Goal: Information Seeking & Learning: Learn about a topic

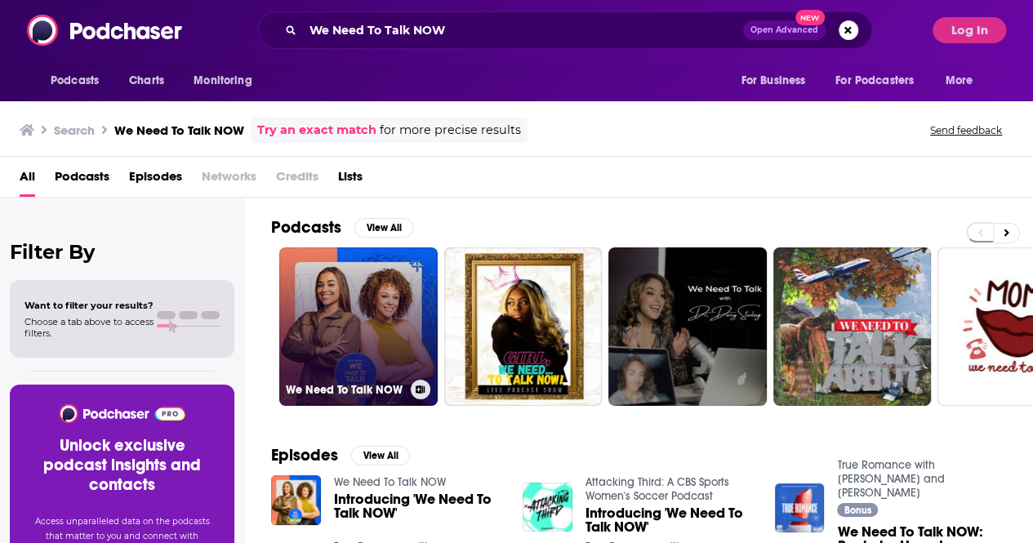
click at [329, 389] on h3 "We Need To Talk NOW" at bounding box center [345, 390] width 118 height 14
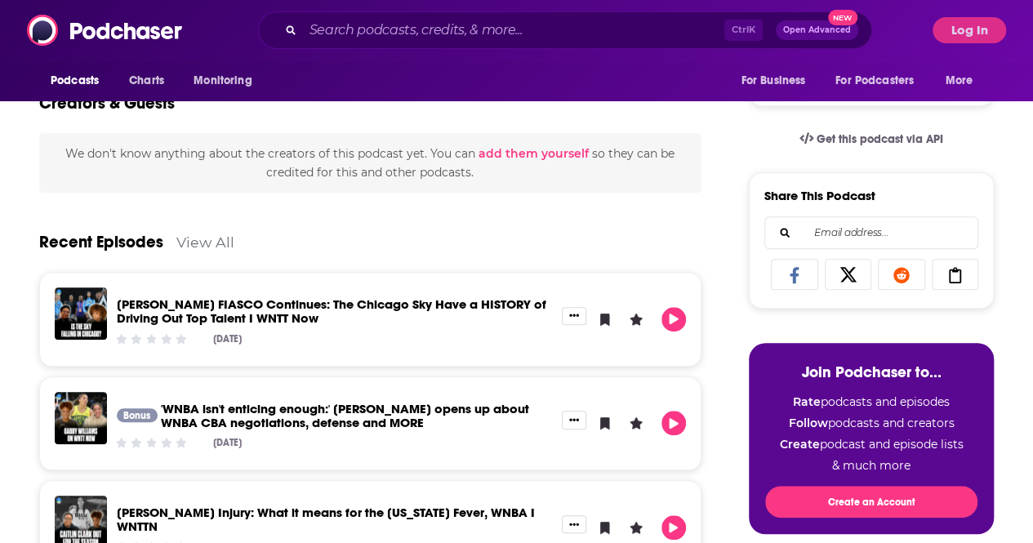
scroll to position [82, 0]
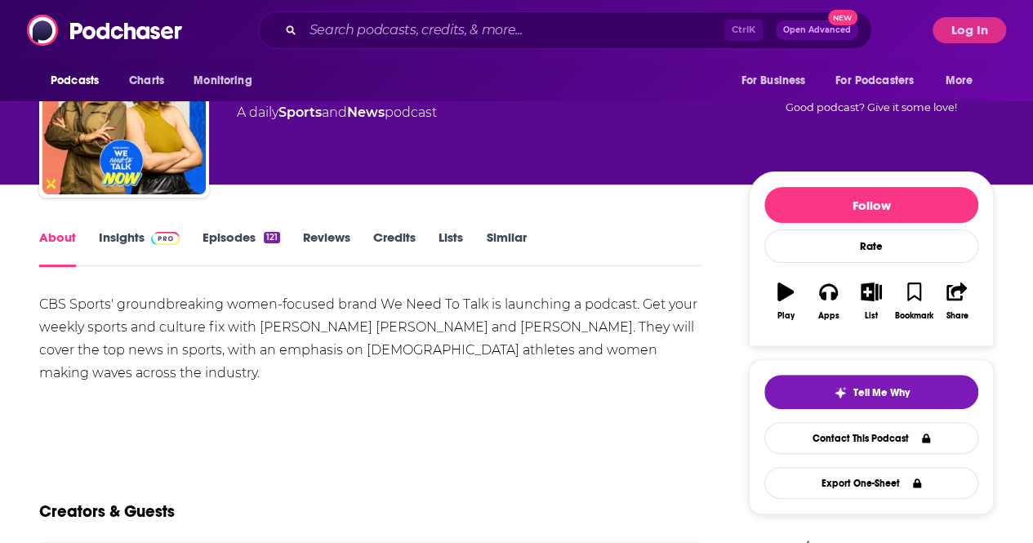
click at [113, 249] on link "Insights" at bounding box center [139, 248] width 81 height 38
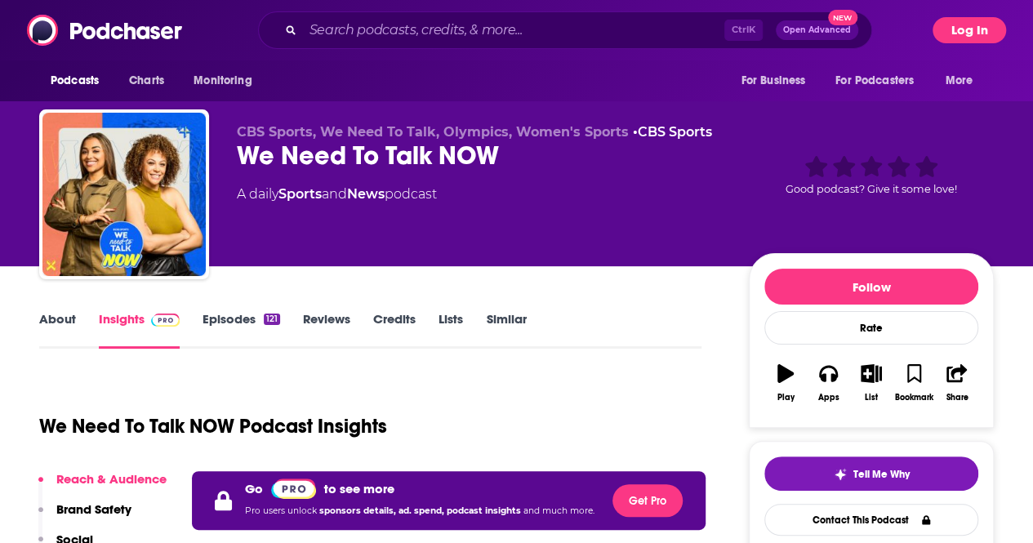
click at [984, 28] on button "Log In" at bounding box center [968, 30] width 73 height 26
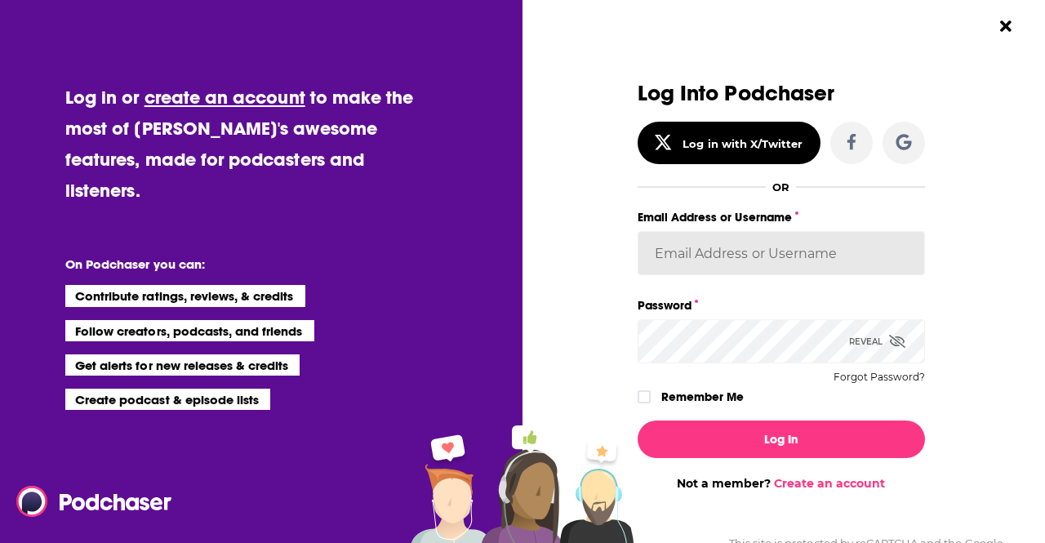
click at [696, 242] on input "Email Address or Username" at bounding box center [781, 253] width 287 height 44
type input "[PERSON_NAME][EMAIL_ADDRESS][PERSON_NAME][DOMAIN_NAME]"
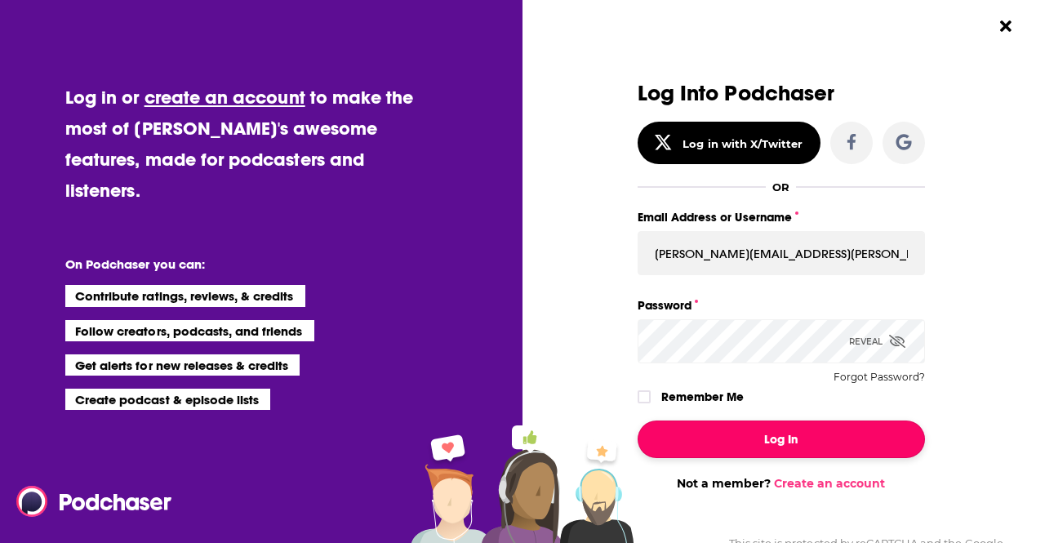
click at [736, 445] on button "Log In" at bounding box center [781, 439] width 287 height 38
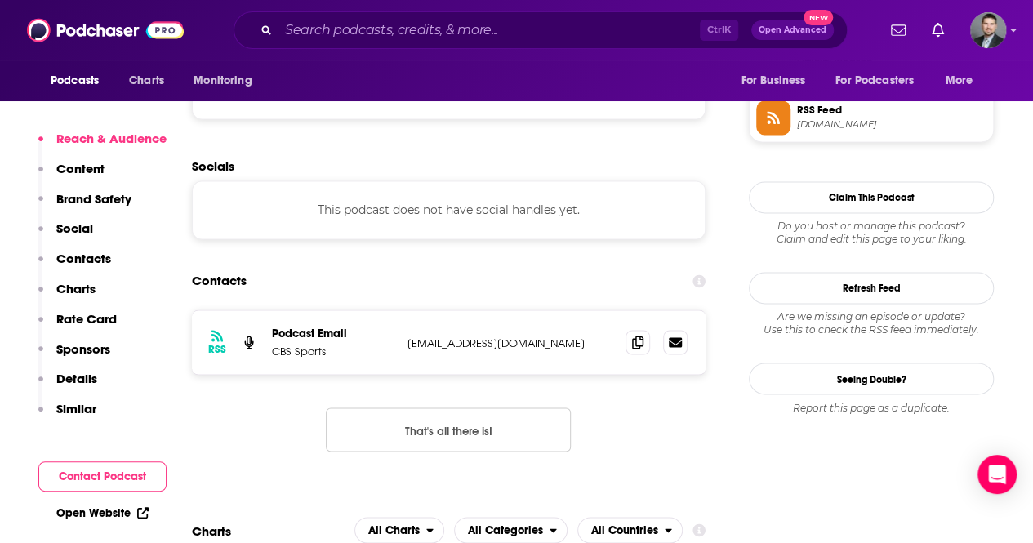
scroll to position [1224, 0]
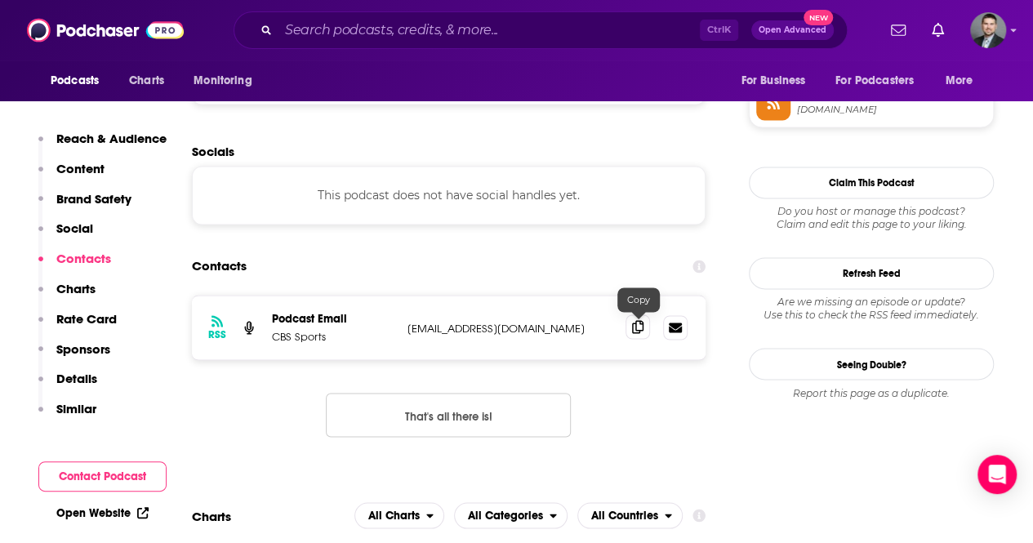
click at [640, 329] on icon at bounding box center [637, 326] width 11 height 13
click at [462, 409] on button "That's all there is!" at bounding box center [448, 415] width 245 height 44
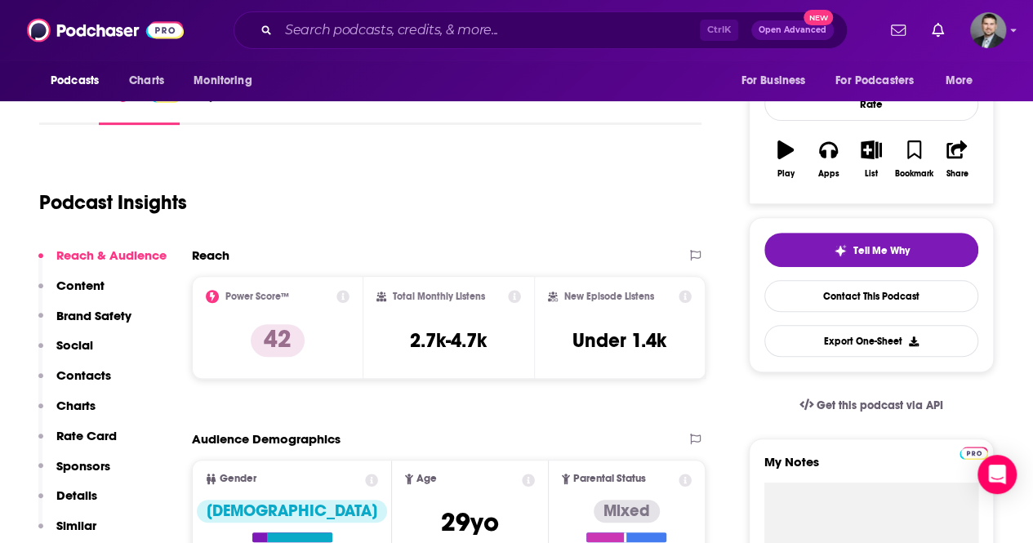
scroll to position [82, 0]
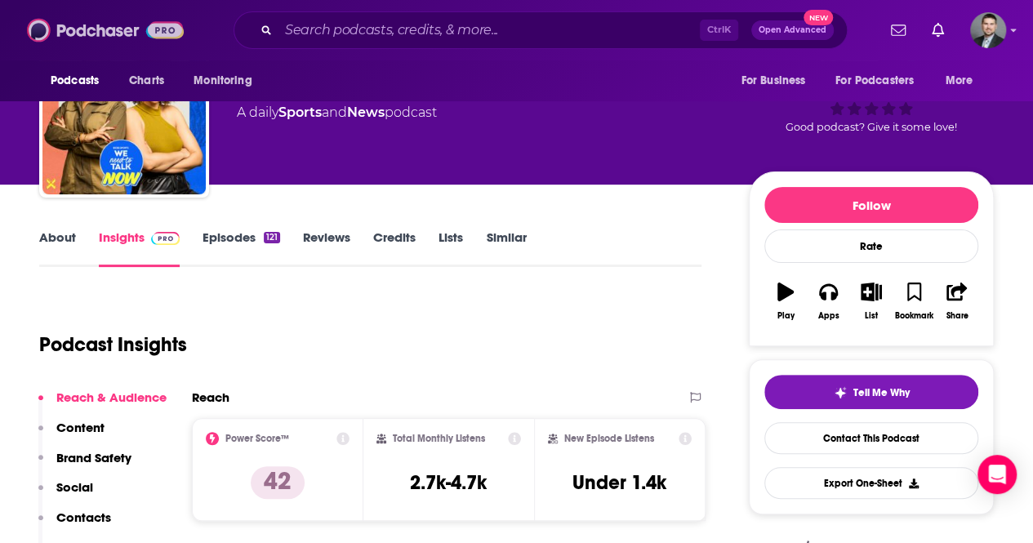
click at [69, 29] on img at bounding box center [105, 30] width 157 height 31
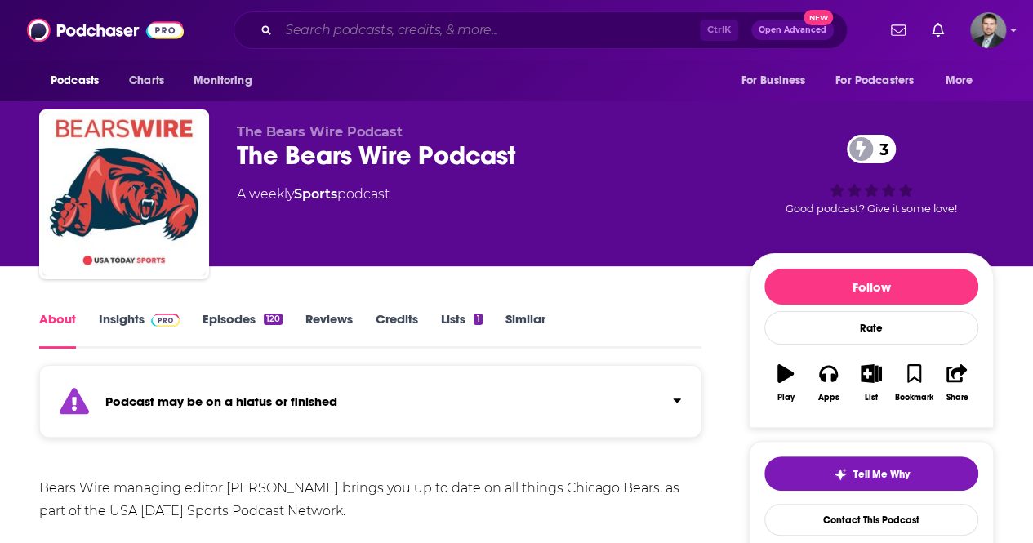
click at [442, 25] on input "Search podcasts, credits, & more..." at bounding box center [488, 30] width 421 height 26
click at [98, 34] on img at bounding box center [105, 30] width 157 height 31
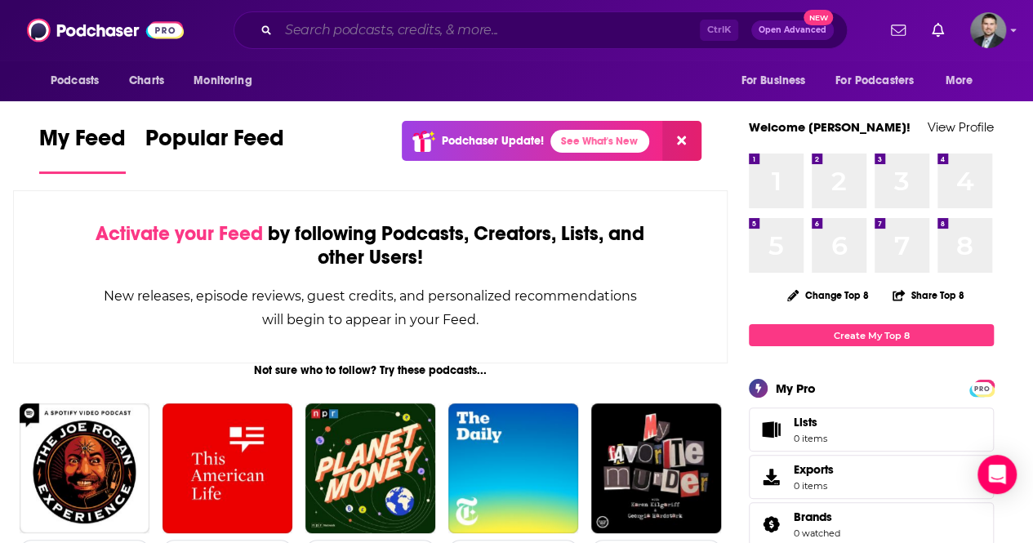
click at [420, 31] on input "Search podcasts, credits, & more..." at bounding box center [488, 30] width 421 height 26
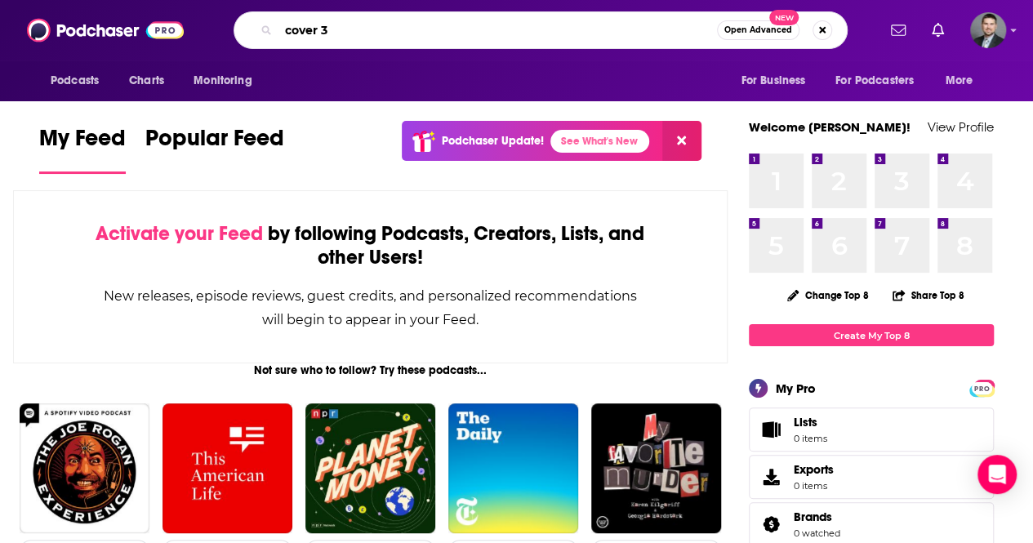
type input "cover 3"
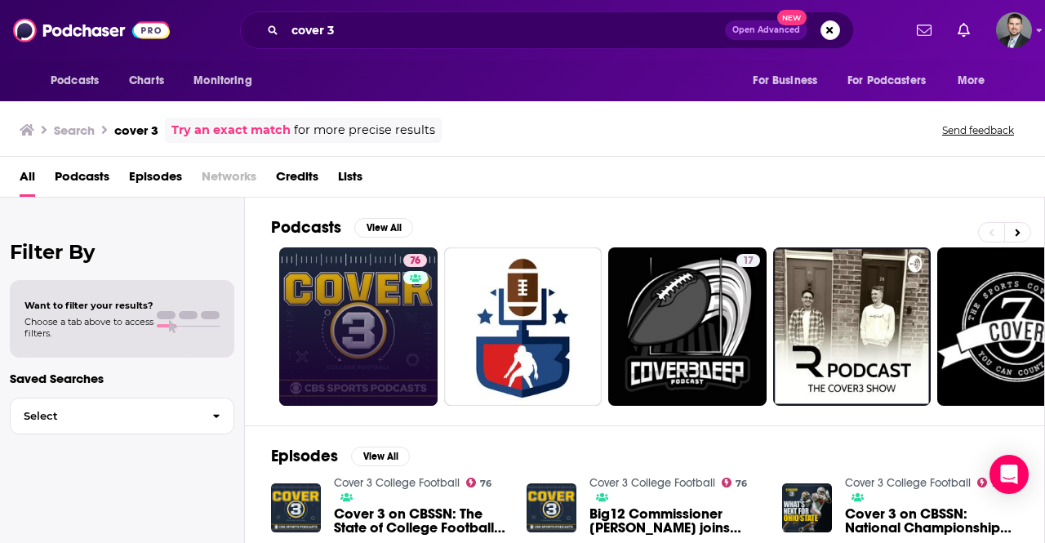
click at [335, 275] on link "76" at bounding box center [358, 326] width 158 height 158
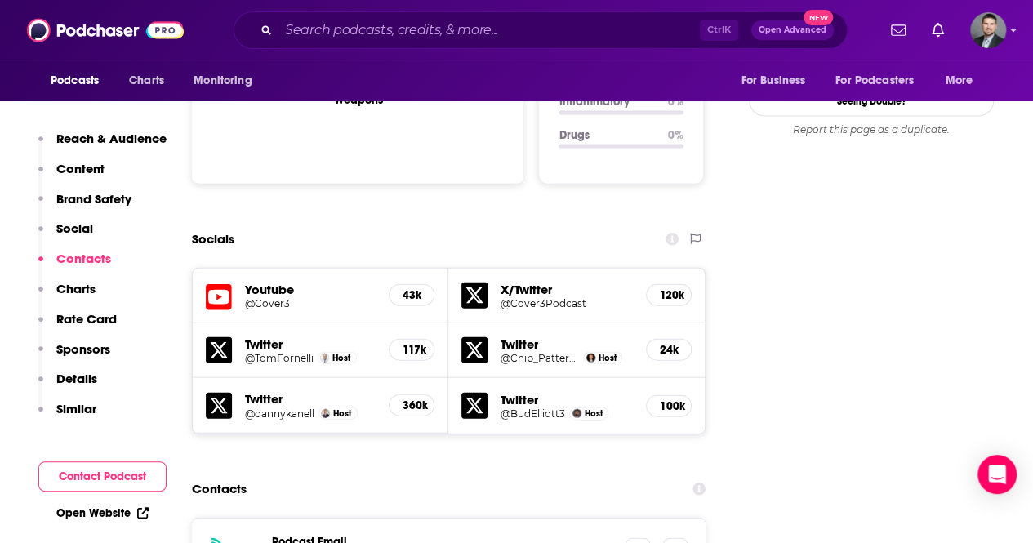
scroll to position [2041, 0]
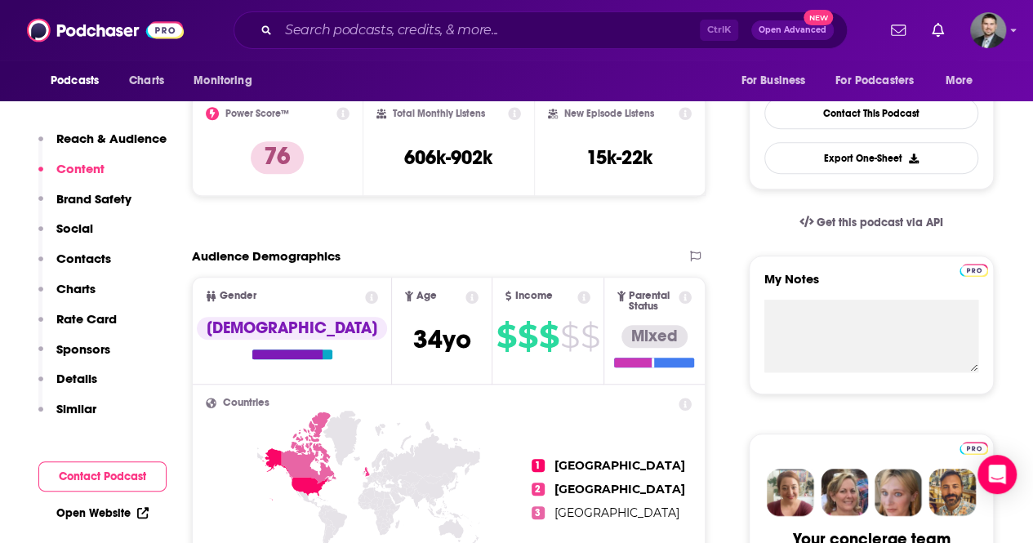
scroll to position [0, 0]
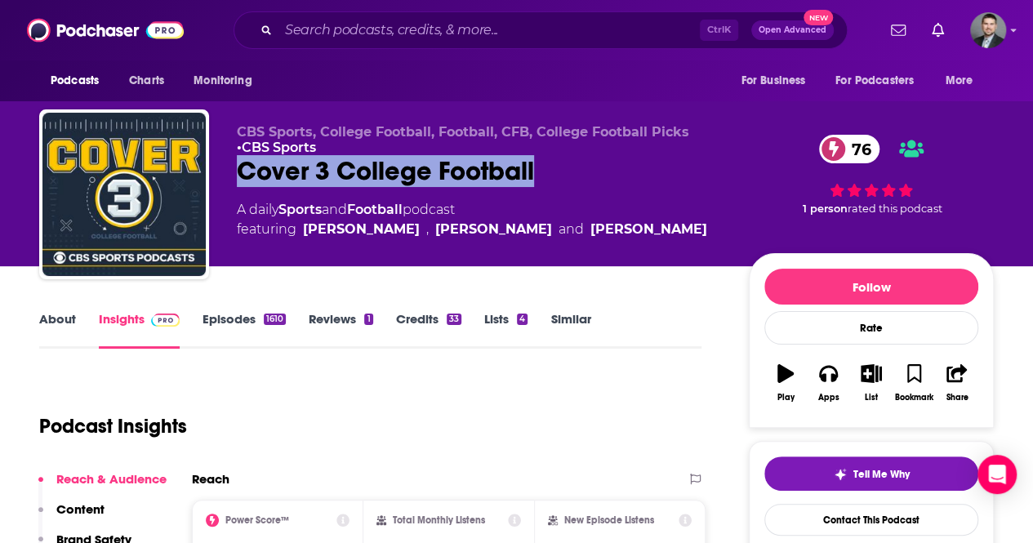
drag, startPoint x: 540, startPoint y: 167, endPoint x: 243, endPoint y: 178, distance: 296.5
click at [243, 178] on div "Cover 3 College Football 76" at bounding box center [480, 171] width 486 height 32
copy h2 "Cover 3 College Football"
click at [291, 144] on link "CBS Sports" at bounding box center [279, 148] width 74 height 16
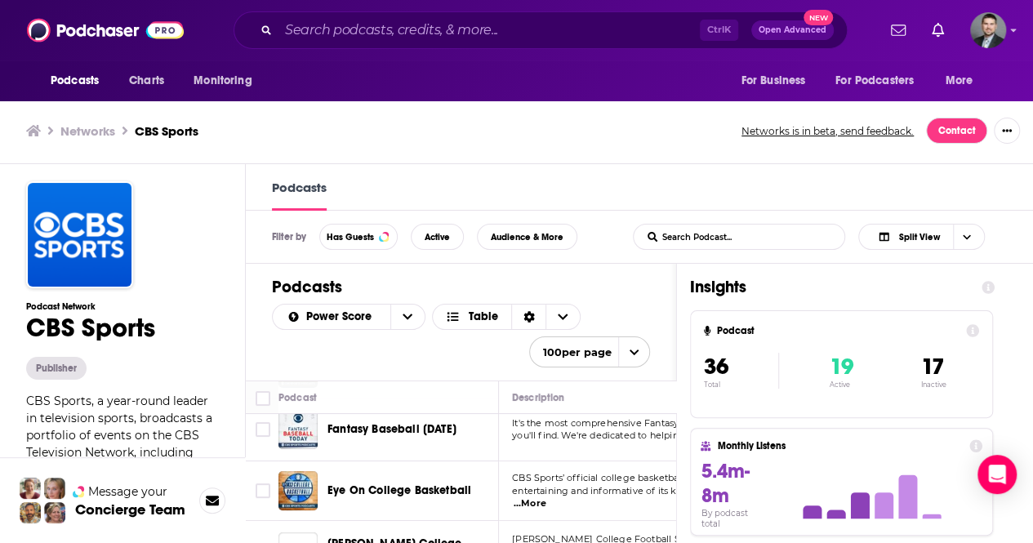
scroll to position [163, 0]
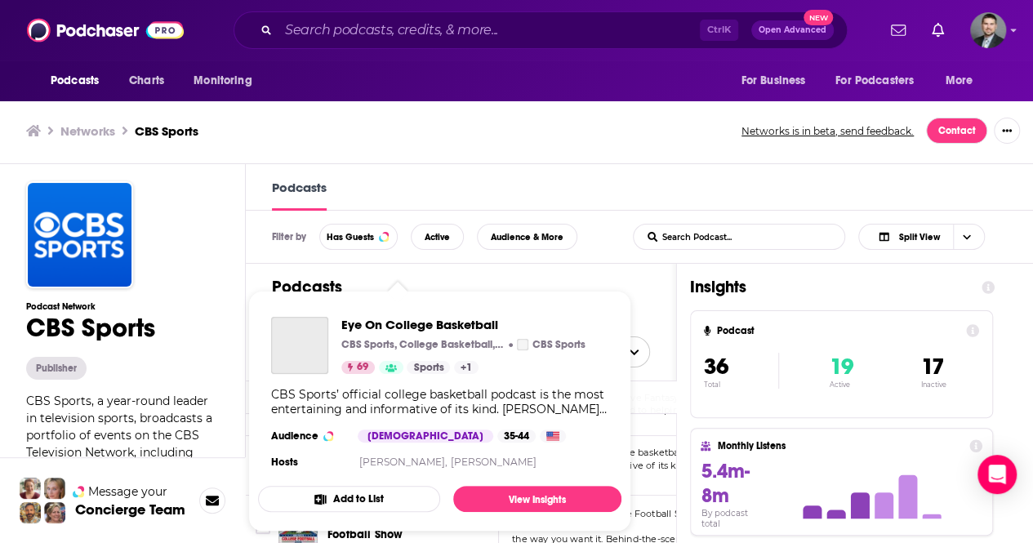
click at [409, 462] on link "[PERSON_NAME]," at bounding box center [402, 462] width 88 height 12
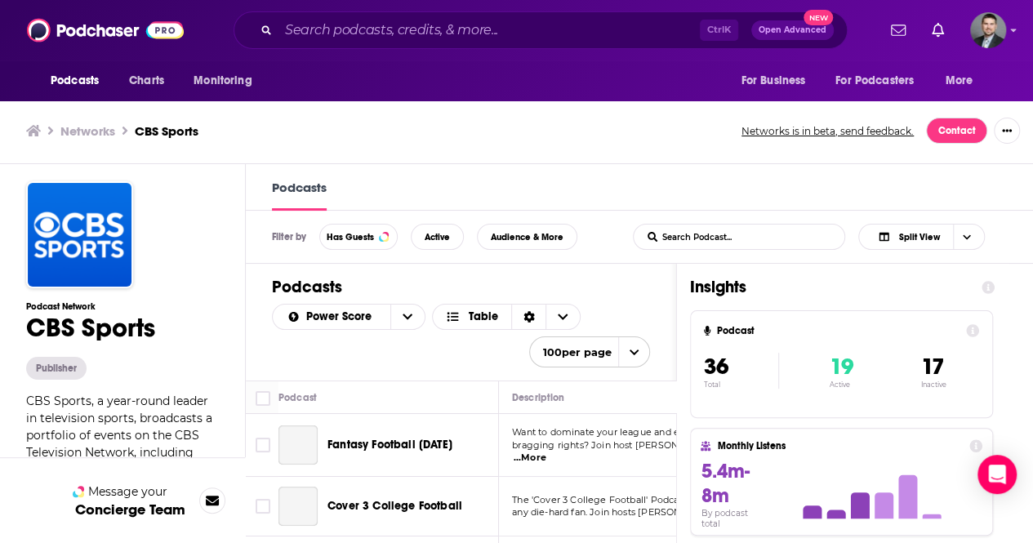
scroll to position [163, 0]
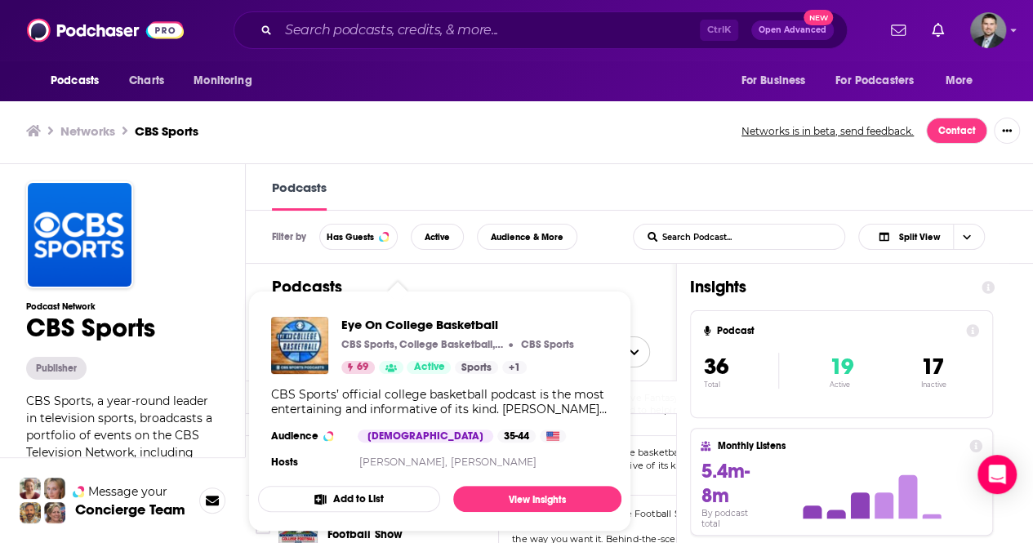
click at [346, 461] on section "Hosts [PERSON_NAME], [PERSON_NAME]" at bounding box center [439, 462] width 337 height 13
click at [366, 327] on span "Eye On College Basketball" at bounding box center [457, 325] width 233 height 16
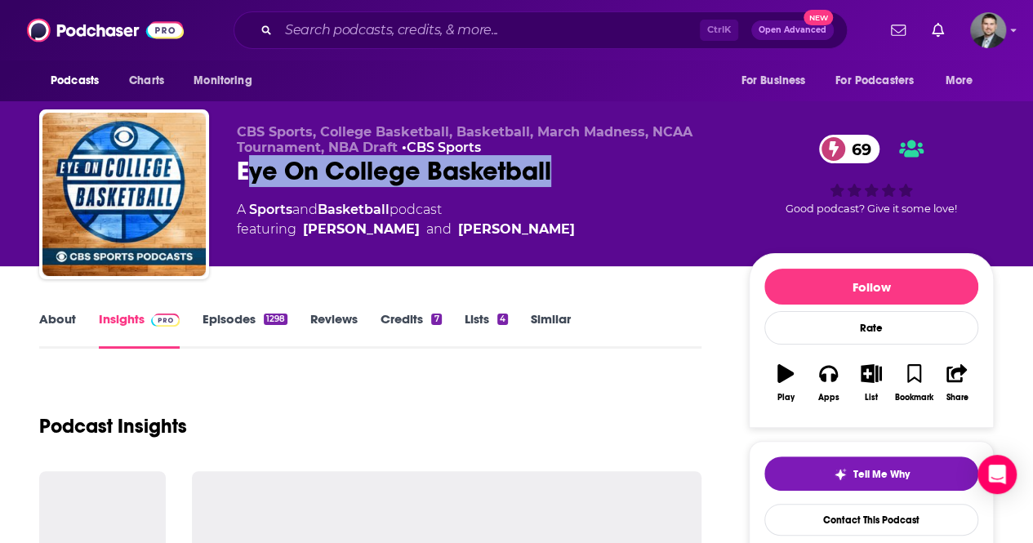
drag, startPoint x: 471, startPoint y: 182, endPoint x: 244, endPoint y: 177, distance: 227.0
click at [244, 177] on div "Eye On College Basketball 69" at bounding box center [480, 171] width 486 height 32
click at [240, 176] on div "Eye On College Basketball 69" at bounding box center [480, 171] width 486 height 32
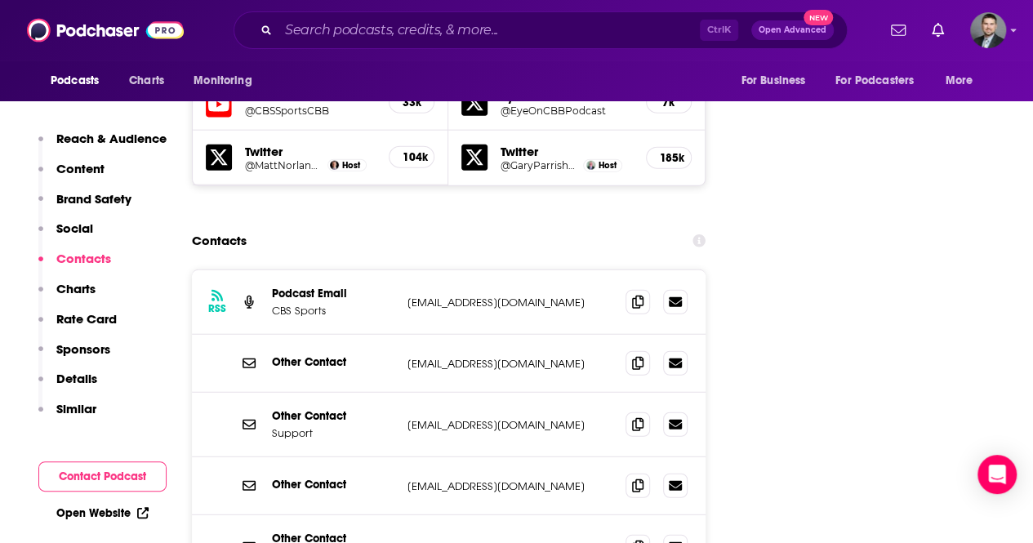
scroll to position [1959, 0]
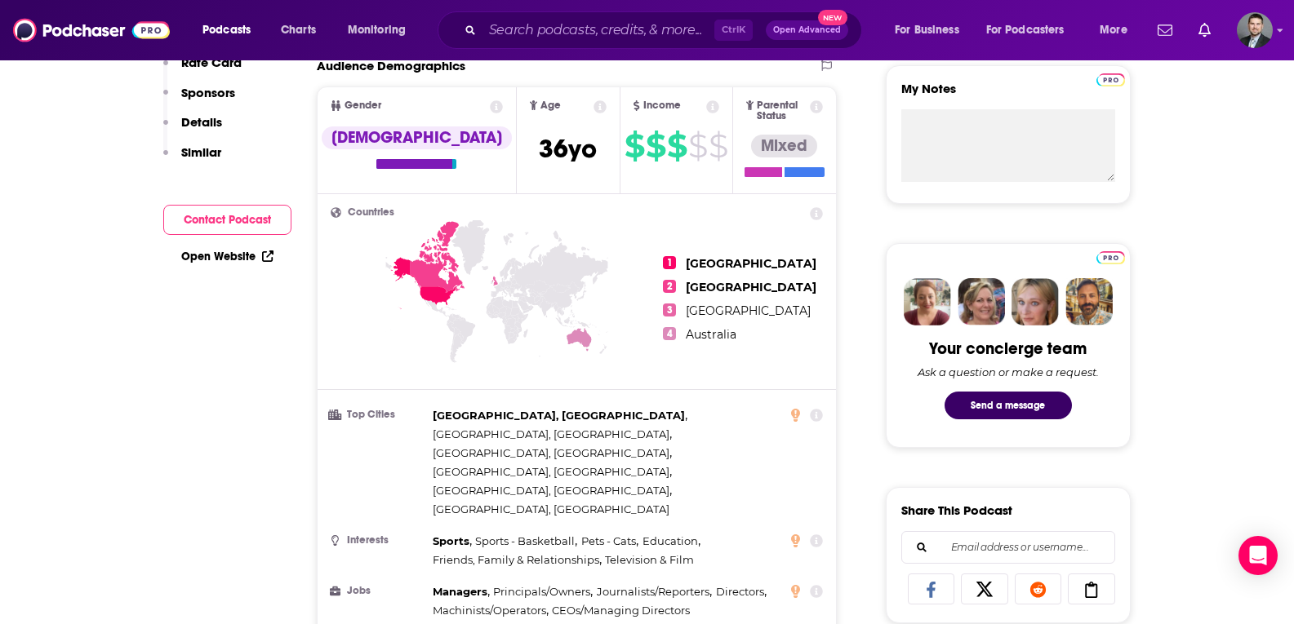
scroll to position [0, 0]
